Goal: Navigation & Orientation: Understand site structure

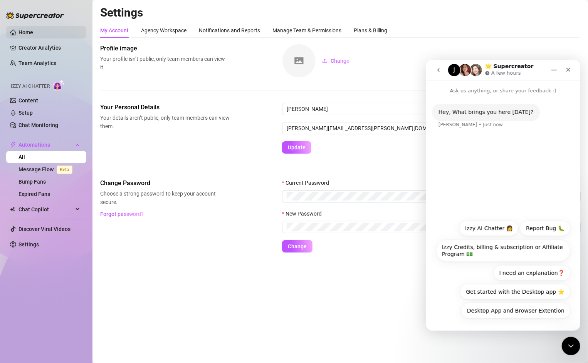
click at [22, 32] on link "Home" at bounding box center [25, 32] width 15 height 6
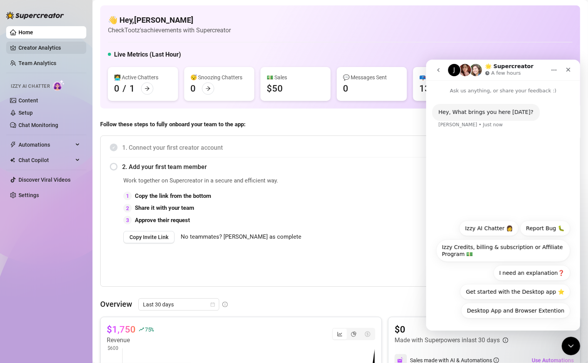
click at [23, 51] on link "Creator Analytics" at bounding box center [49, 48] width 62 height 12
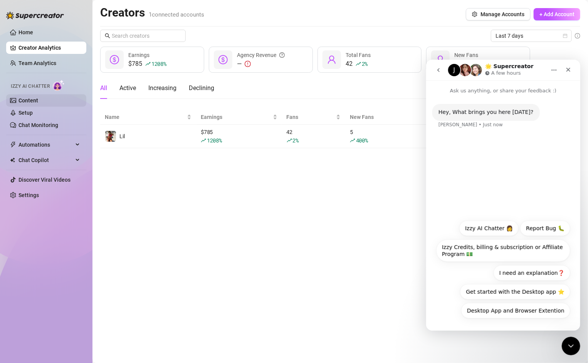
click at [26, 98] on link "Content" at bounding box center [28, 100] width 20 height 6
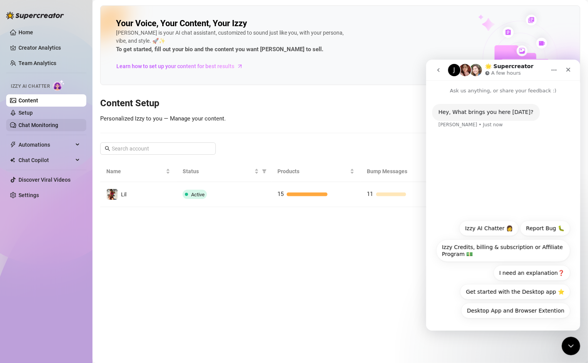
click at [37, 122] on link "Chat Monitoring" at bounding box center [38, 125] width 40 height 6
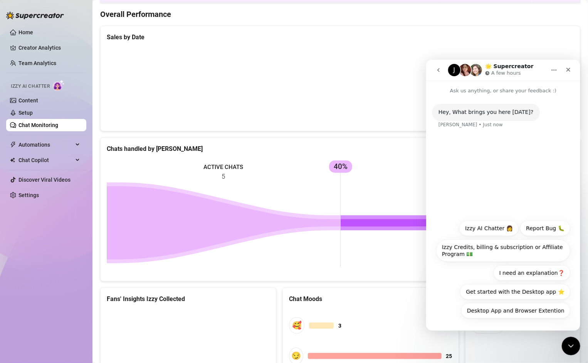
scroll to position [123, 0]
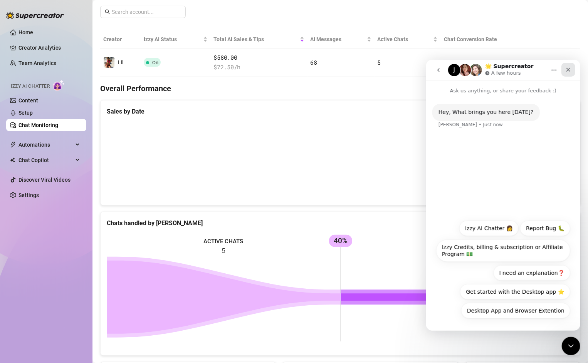
click at [570, 64] on div "Close" at bounding box center [568, 69] width 14 height 14
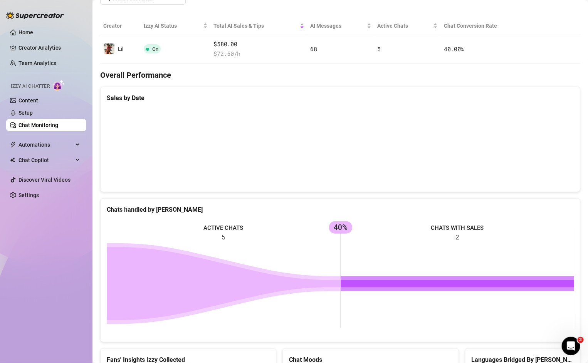
scroll to position [134, 0]
